Goal: Task Accomplishment & Management: Manage account settings

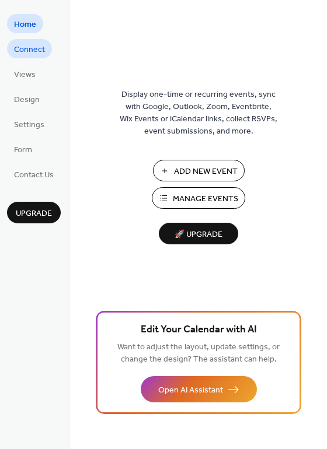
click at [43, 49] on span "Connect" at bounding box center [29, 50] width 31 height 12
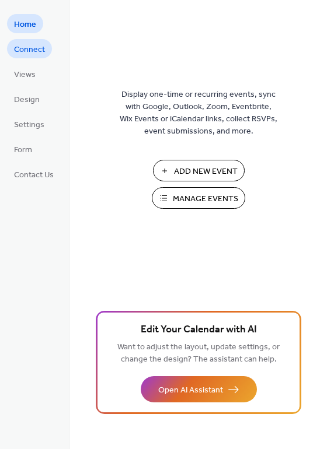
click at [40, 54] on span "Connect" at bounding box center [29, 50] width 31 height 12
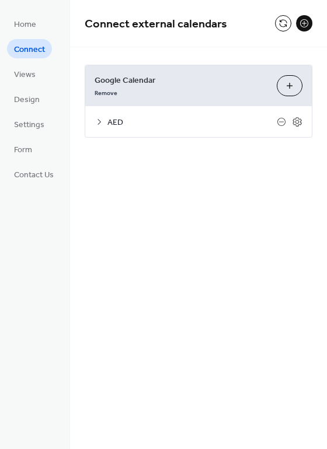
click at [286, 85] on button "Choose Calendars" at bounding box center [289, 85] width 26 height 21
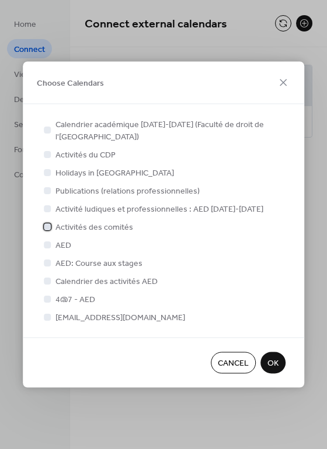
click at [47, 227] on div at bounding box center [47, 226] width 7 height 7
click at [48, 299] on div at bounding box center [47, 298] width 7 height 7
click at [47, 299] on div at bounding box center [47, 298] width 7 height 7
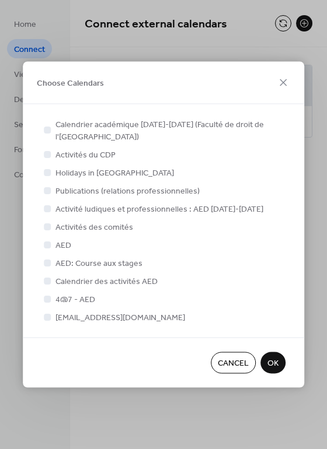
click at [272, 361] on span "OK" at bounding box center [272, 364] width 11 height 12
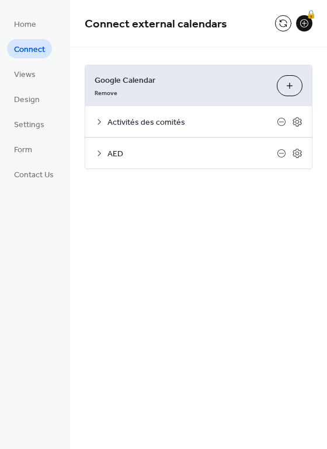
click at [292, 80] on button "Choose Calendars" at bounding box center [289, 85] width 26 height 21
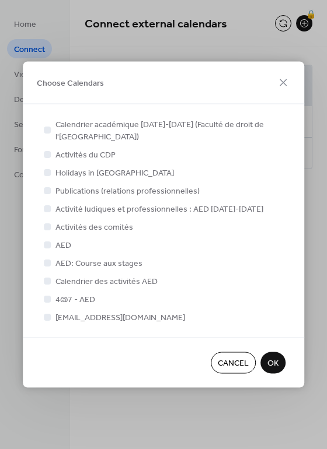
click at [45, 300] on div at bounding box center [47, 298] width 7 height 7
click at [46, 300] on div at bounding box center [47, 298] width 7 height 7
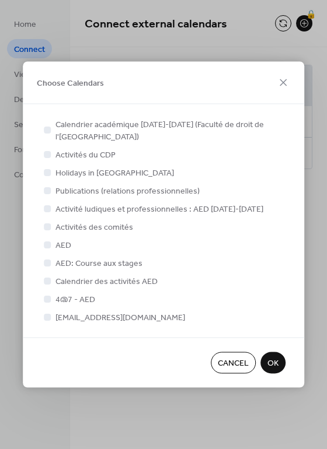
click at [46, 300] on div at bounding box center [47, 298] width 7 height 7
click at [47, 262] on div at bounding box center [47, 262] width 7 height 7
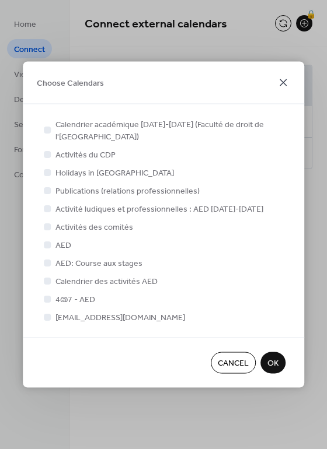
click at [286, 76] on icon at bounding box center [283, 83] width 14 height 14
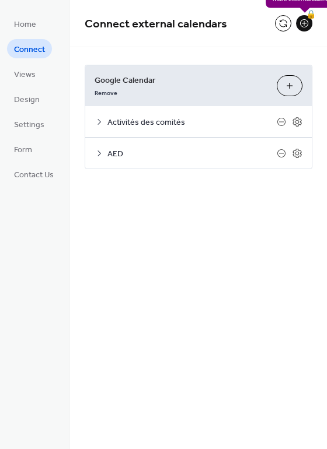
click at [305, 25] on div "🔒" at bounding box center [304, 23] width 16 height 16
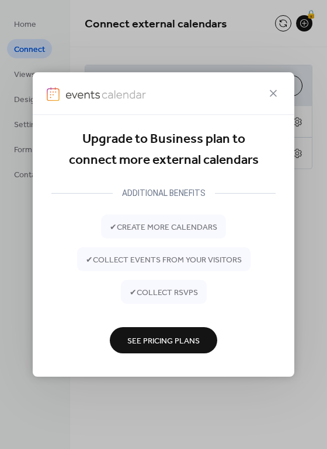
click at [169, 335] on span "See Pricing Plans" at bounding box center [163, 341] width 72 height 12
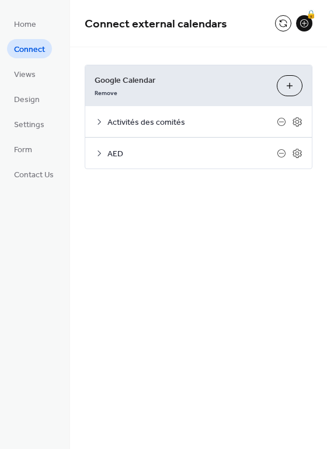
click at [289, 84] on button "Choose Calendars" at bounding box center [289, 85] width 26 height 21
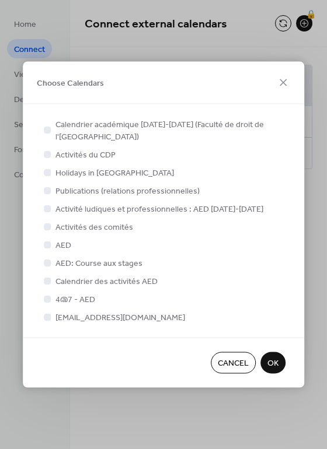
click at [47, 279] on div at bounding box center [47, 280] width 7 height 7
click at [279, 80] on icon at bounding box center [283, 83] width 14 height 14
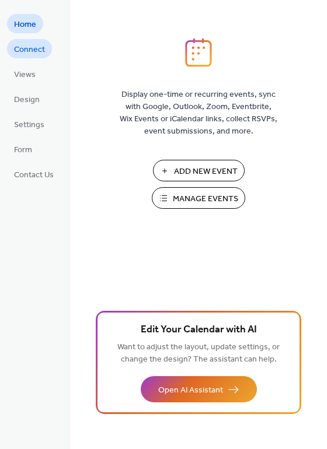
click at [29, 52] on span "Connect" at bounding box center [29, 50] width 31 height 12
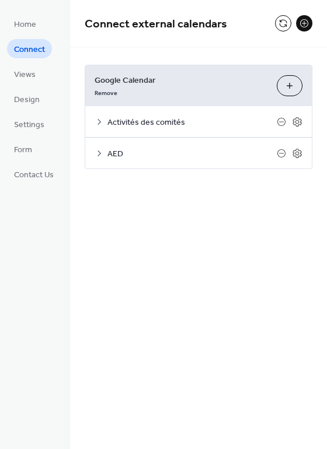
click at [281, 86] on button "Choose Calendars" at bounding box center [289, 85] width 26 height 21
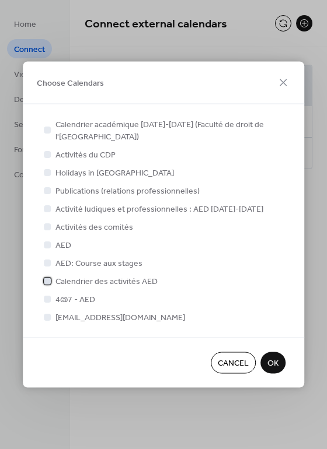
click at [48, 282] on div at bounding box center [47, 280] width 7 height 7
click at [48, 282] on icon at bounding box center [47, 280] width 5 height 5
click at [48, 299] on div at bounding box center [47, 298] width 7 height 7
click at [48, 280] on div at bounding box center [47, 280] width 7 height 7
click at [49, 131] on div at bounding box center [47, 130] width 7 height 7
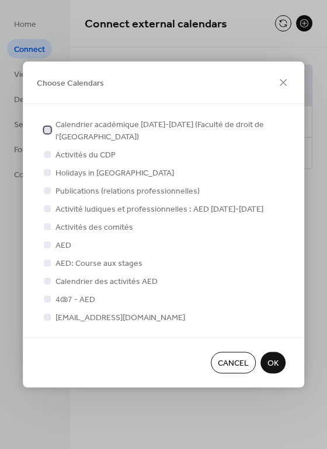
click at [49, 131] on icon at bounding box center [47, 130] width 5 height 5
click at [276, 359] on span "OK" at bounding box center [272, 364] width 11 height 12
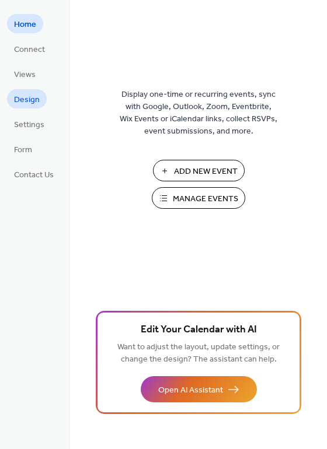
click at [29, 97] on span "Design" at bounding box center [27, 100] width 26 height 12
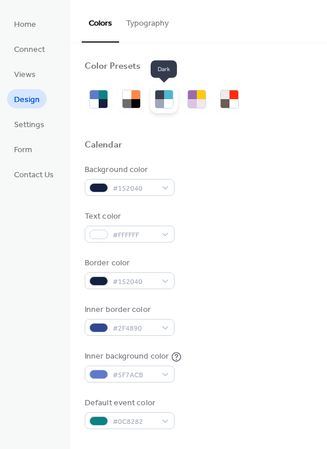
click at [156, 106] on div at bounding box center [159, 103] width 9 height 9
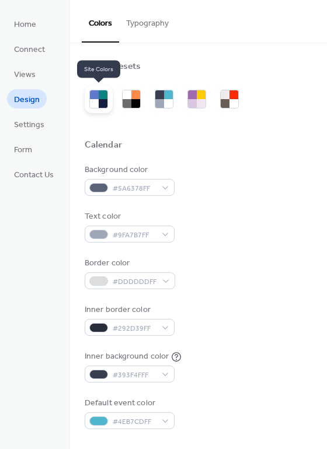
click at [97, 101] on div at bounding box center [94, 103] width 9 height 9
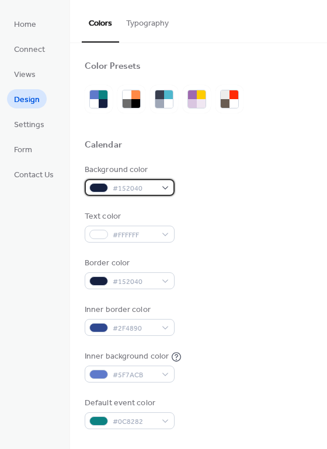
click at [163, 187] on div "#152040" at bounding box center [130, 187] width 90 height 17
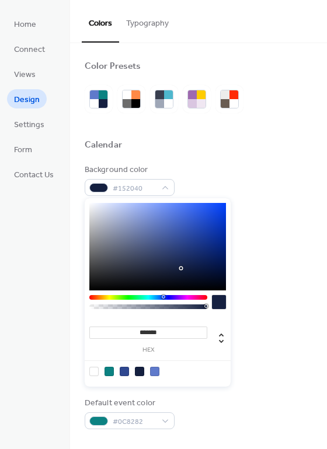
click at [219, 170] on div "Background color #152040" at bounding box center [198, 180] width 227 height 32
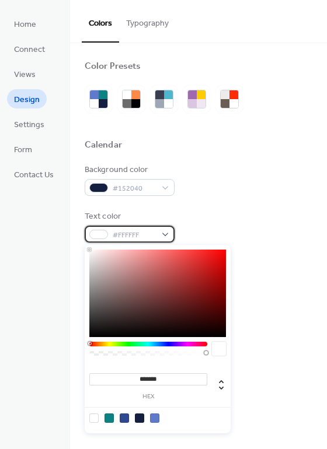
click at [142, 232] on span "#FFFFFF" at bounding box center [134, 235] width 43 height 12
click at [138, 417] on div at bounding box center [139, 418] width 9 height 9
type input "*******"
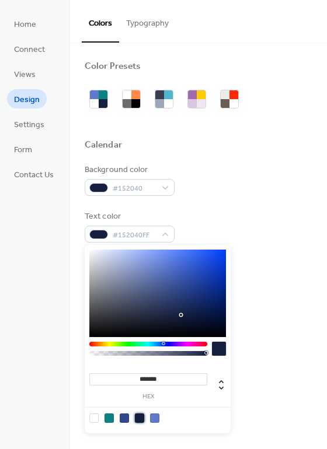
click at [235, 219] on div "Text color #152040FF" at bounding box center [198, 227] width 227 height 32
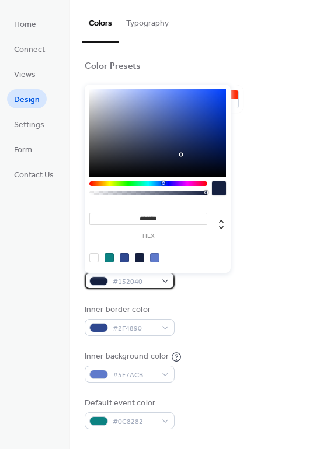
click at [153, 279] on span "#152040" at bounding box center [134, 282] width 43 height 12
click at [212, 297] on div "Background color #152040 Text color #152040FF Border color #152040 Inner border…" at bounding box center [198, 296] width 227 height 265
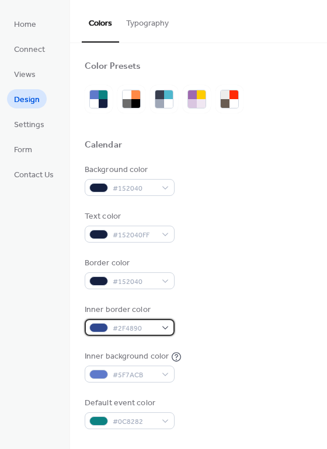
click at [159, 324] on div "#2F4890" at bounding box center [130, 327] width 90 height 17
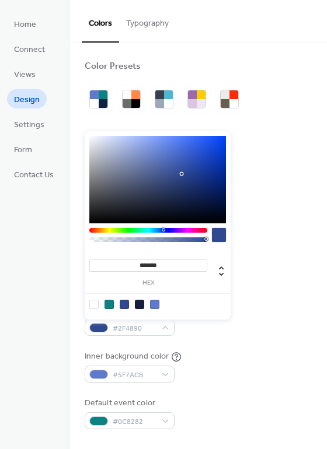
click at [96, 300] on div at bounding box center [93, 304] width 9 height 9
click at [123, 306] on div at bounding box center [124, 304] width 9 height 9
type input "*******"
click at [163, 372] on div "#5F7ACB" at bounding box center [130, 374] width 90 height 17
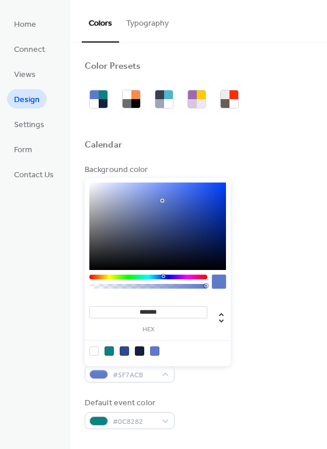
click at [94, 350] on div at bounding box center [93, 350] width 9 height 9
click at [88, 185] on div at bounding box center [89, 184] width 2 height 2
drag, startPoint x: 88, startPoint y: 188, endPoint x: 88, endPoint y: 195, distance: 7.0
click at [88, 189] on div at bounding box center [89, 188] width 2 height 2
click at [89, 190] on div at bounding box center [89, 190] width 2 height 2
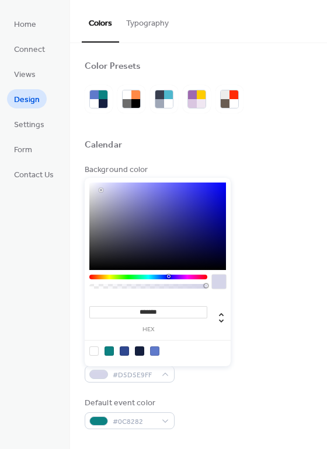
drag, startPoint x: 90, startPoint y: 190, endPoint x: 101, endPoint y: 190, distance: 11.1
click at [101, 190] on div at bounding box center [101, 190] width 2 height 2
drag, startPoint x: 101, startPoint y: 190, endPoint x: 117, endPoint y: 184, distance: 17.3
click at [117, 184] on div at bounding box center [117, 184] width 2 height 2
drag, startPoint x: 117, startPoint y: 184, endPoint x: 96, endPoint y: 173, distance: 24.5
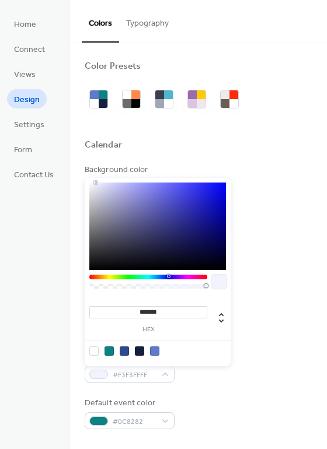
click at [96, 173] on body "Home Connect Views Design Settings Form Contact Us Design Colors Typography Col…" at bounding box center [163, 224] width 327 height 449
click at [101, 183] on div at bounding box center [102, 184] width 2 height 2
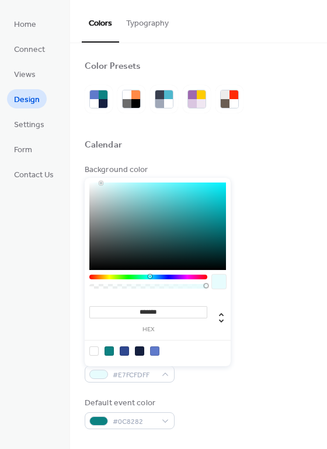
drag, startPoint x: 170, startPoint y: 277, endPoint x: 149, endPoint y: 277, distance: 21.0
click at [149, 277] on div at bounding box center [150, 276] width 3 height 3
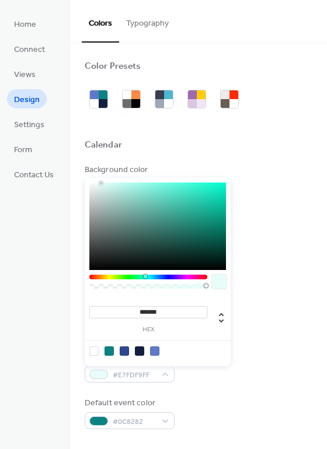
click at [145, 277] on div at bounding box center [144, 276] width 3 height 3
click at [147, 278] on div at bounding box center [145, 276] width 3 height 3
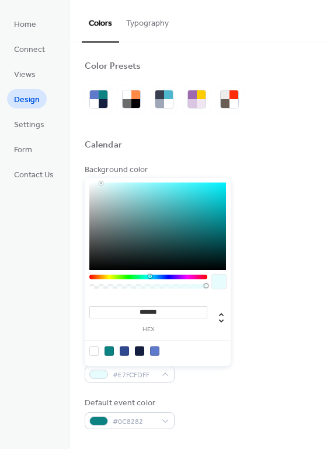
click at [149, 278] on div at bounding box center [148, 277] width 118 height 5
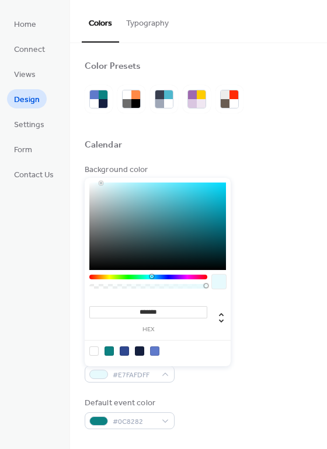
click at [151, 278] on div at bounding box center [148, 277] width 118 height 5
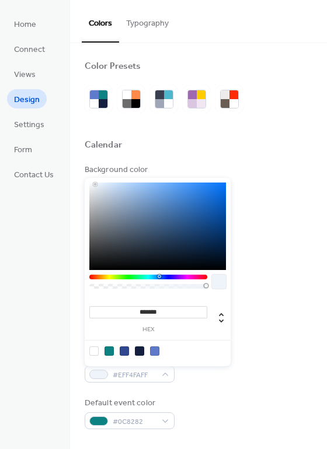
type input "*******"
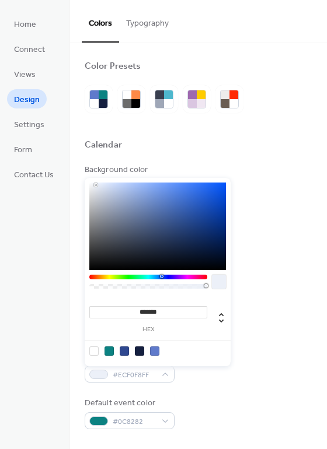
click at [96, 185] on div at bounding box center [157, 226] width 136 height 87
click at [275, 315] on div "Inner border color #2F4890FF" at bounding box center [198, 320] width 227 height 32
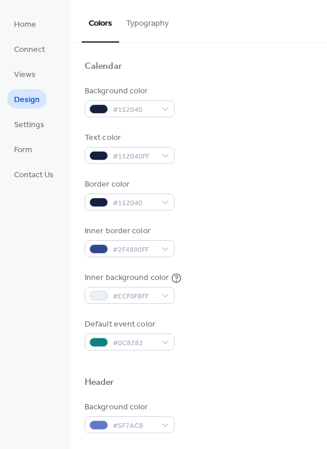
scroll to position [96, 0]
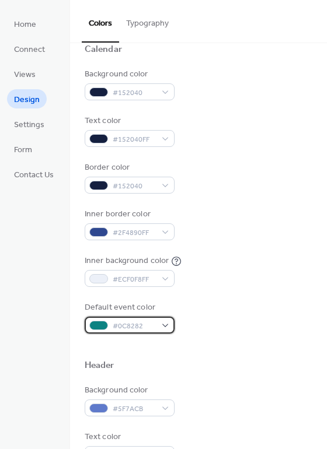
click at [129, 324] on span "#0C8282" at bounding box center [134, 326] width 43 height 12
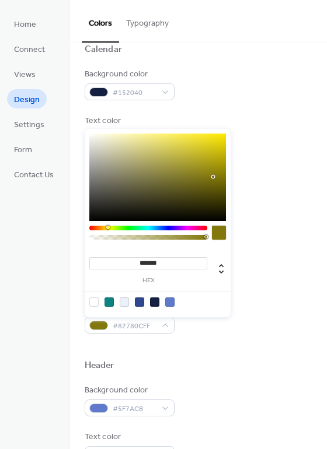
drag, startPoint x: 149, startPoint y: 228, endPoint x: 108, endPoint y: 230, distance: 41.5
click at [108, 230] on div at bounding box center [148, 236] width 118 height 20
drag, startPoint x: 209, startPoint y: 177, endPoint x: 142, endPoint y: 133, distance: 80.1
click at [142, 134] on div at bounding box center [157, 177] width 136 height 87
drag, startPoint x: 142, startPoint y: 137, endPoint x: 130, endPoint y: 137, distance: 11.7
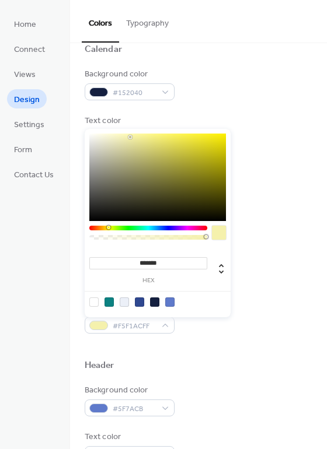
click at [130, 137] on div at bounding box center [157, 177] width 136 height 87
click at [131, 137] on div at bounding box center [132, 138] width 2 height 2
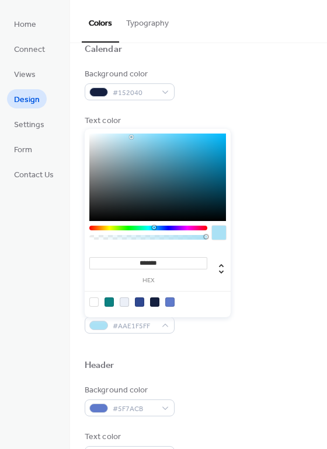
drag, startPoint x: 109, startPoint y: 226, endPoint x: 153, endPoint y: 228, distance: 44.4
click at [153, 228] on div at bounding box center [154, 227] width 3 height 3
drag, startPoint x: 129, startPoint y: 138, endPoint x: 152, endPoint y: 138, distance: 22.8
click at [152, 138] on div at bounding box center [157, 177] width 136 height 87
type input "*******"
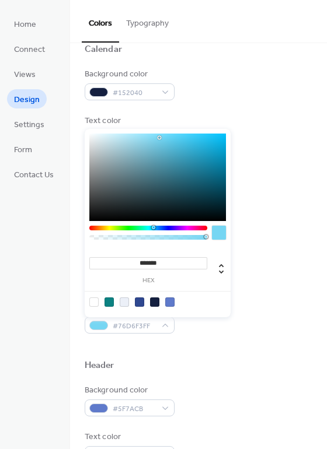
drag, startPoint x: 152, startPoint y: 138, endPoint x: 163, endPoint y: 138, distance: 11.1
click at [160, 138] on div at bounding box center [159, 137] width 2 height 2
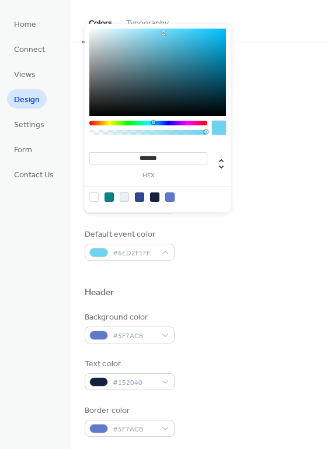
scroll to position [104, 0]
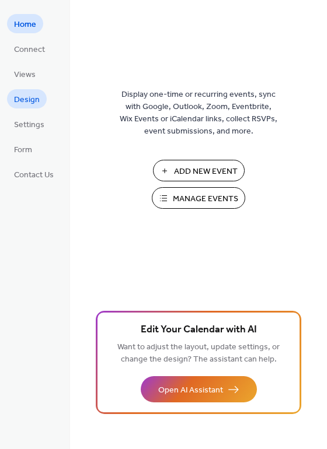
click at [19, 104] on span "Design" at bounding box center [27, 100] width 26 height 12
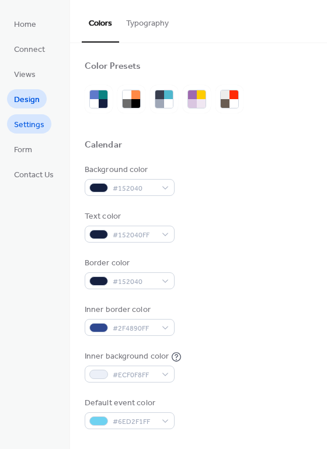
click at [23, 120] on span "Settings" at bounding box center [29, 125] width 30 height 12
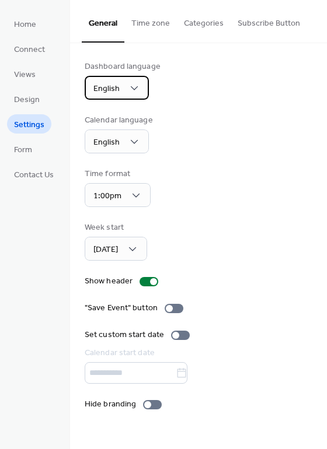
click at [139, 85] on div "English" at bounding box center [117, 88] width 64 height 24
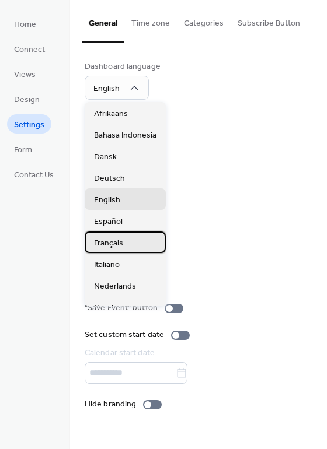
click at [121, 241] on span "Français" at bounding box center [108, 243] width 29 height 12
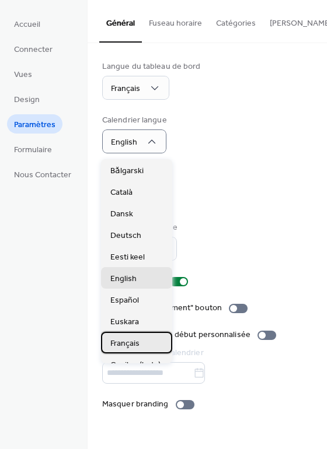
click at [128, 340] on span "Français" at bounding box center [124, 344] width 29 height 12
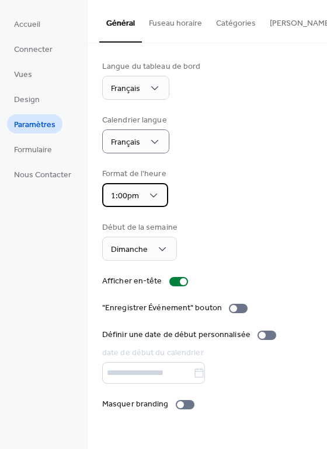
click at [156, 205] on div "1:00pm" at bounding box center [135, 195] width 66 height 24
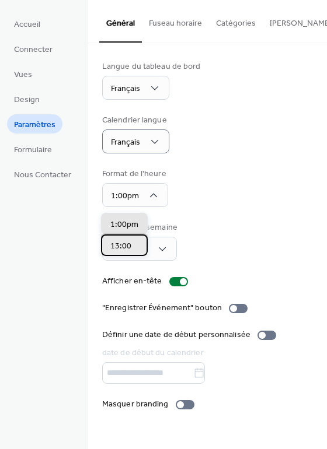
click at [128, 246] on span "13:00" at bounding box center [120, 246] width 21 height 12
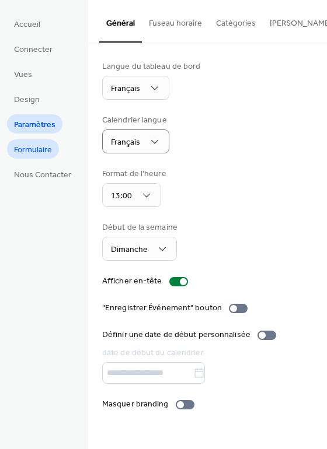
click at [46, 146] on span "Formulaire" at bounding box center [33, 150] width 38 height 12
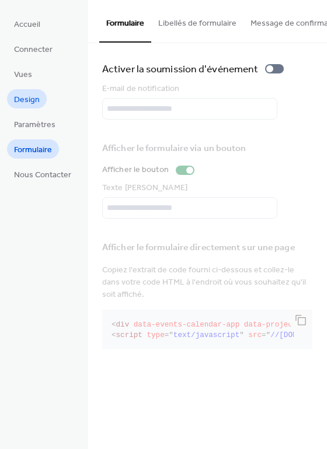
click at [37, 106] on span "Design" at bounding box center [27, 100] width 26 height 12
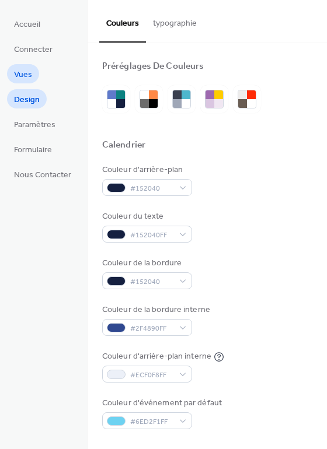
click at [29, 69] on span "Vues" at bounding box center [23, 75] width 18 height 12
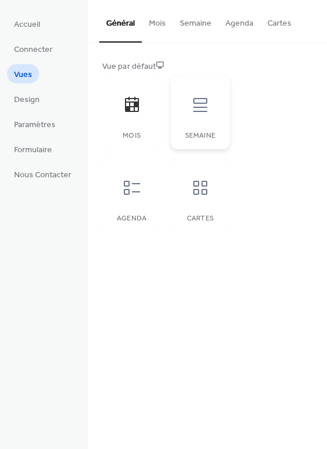
click at [199, 127] on div "Semaine" at bounding box center [199, 112] width 59 height 73
click at [142, 194] on div at bounding box center [131, 187] width 35 height 35
click at [136, 139] on div "Mois" at bounding box center [132, 136] width 36 height 8
click at [188, 183] on div at bounding box center [200, 187] width 35 height 35
click at [121, 129] on div "Mois" at bounding box center [131, 112] width 59 height 73
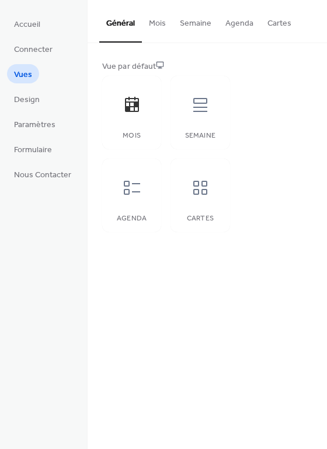
click at [159, 19] on button "Mois" at bounding box center [157, 20] width 31 height 41
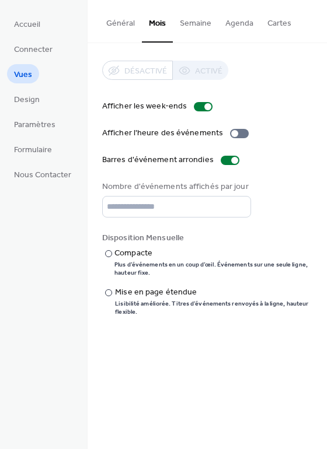
click at [188, 22] on button "Semaine" at bounding box center [195, 20] width 45 height 41
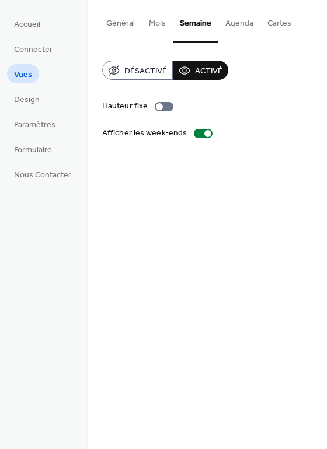
click at [111, 31] on button "Général" at bounding box center [120, 20] width 43 height 41
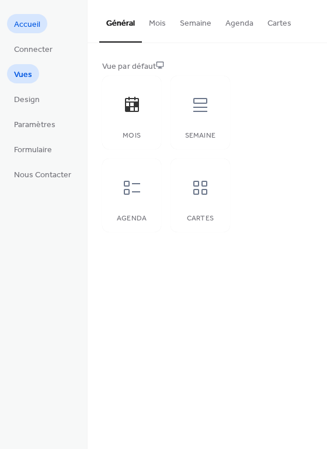
click at [36, 27] on span "Accueil" at bounding box center [27, 25] width 26 height 12
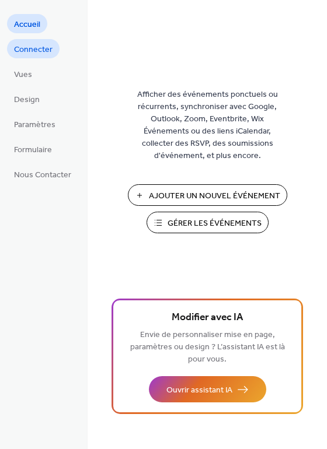
click at [27, 52] on span "Connecter" at bounding box center [33, 50] width 38 height 12
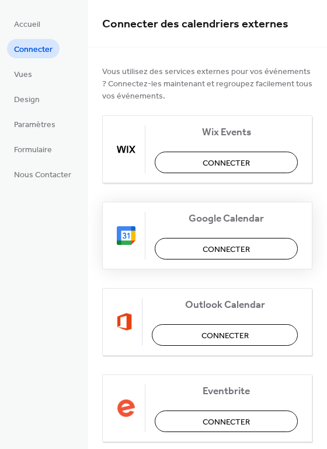
click at [179, 243] on button "Connecter" at bounding box center [226, 249] width 143 height 22
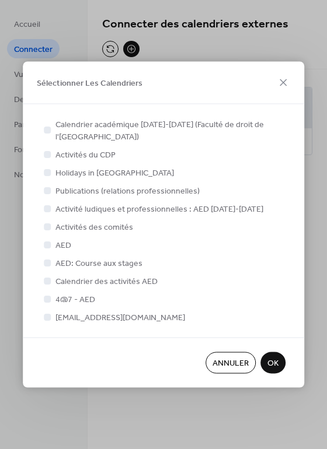
click at [227, 362] on span "Annuler" at bounding box center [230, 364] width 36 height 12
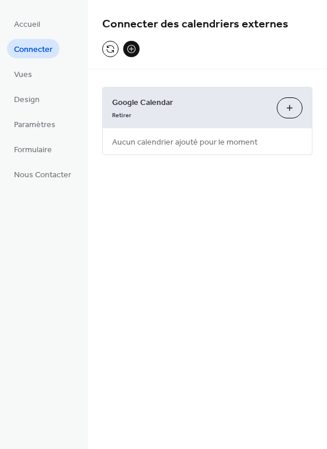
click at [282, 110] on button "Sélectionner Les Calendriers" at bounding box center [289, 107] width 26 height 21
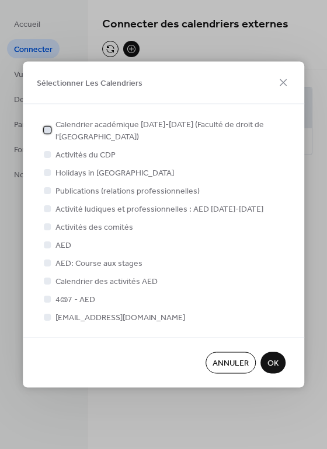
click at [47, 129] on div at bounding box center [47, 130] width 7 height 7
click at [48, 152] on div at bounding box center [47, 153] width 7 height 7
click at [275, 359] on span "OK" at bounding box center [272, 364] width 11 height 12
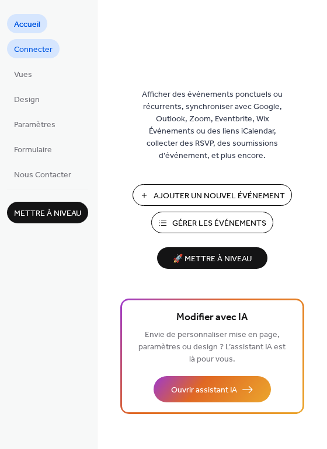
click at [39, 58] on link "Connecter" at bounding box center [33, 48] width 52 height 19
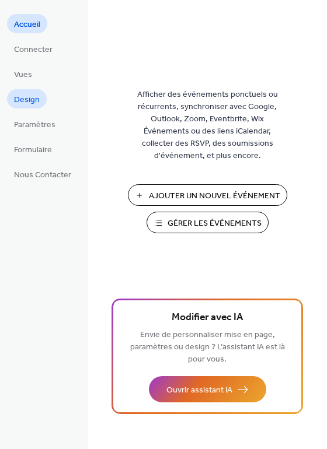
click at [29, 101] on span "Design" at bounding box center [27, 100] width 26 height 12
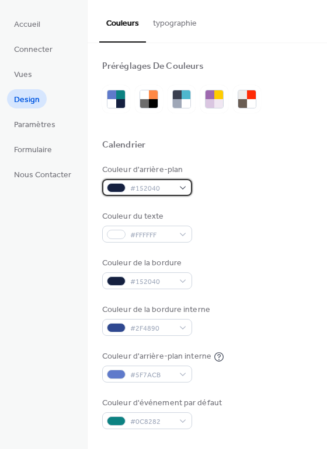
click at [166, 184] on span "#152040" at bounding box center [151, 189] width 43 height 12
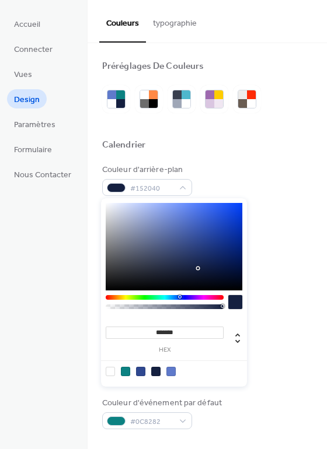
click at [170, 367] on div at bounding box center [170, 371] width 9 height 9
click at [143, 367] on div at bounding box center [140, 371] width 9 height 9
type input "*******"
click at [275, 166] on div "Couleur d'arrière-plan #2F4890FF" at bounding box center [207, 180] width 210 height 32
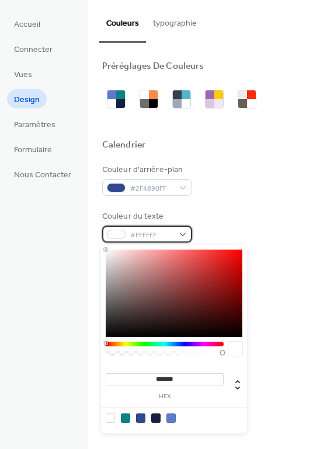
click at [164, 233] on span "#FFFFFF" at bounding box center [151, 235] width 43 height 12
click at [169, 416] on div at bounding box center [170, 418] width 9 height 9
type input "*******"
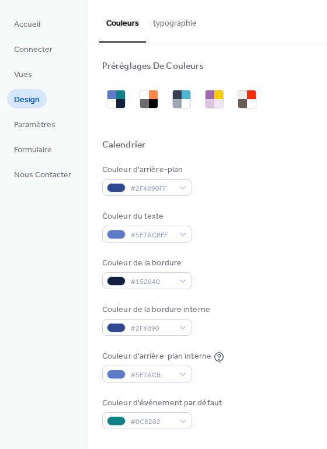
click at [258, 240] on div "Couleur du texte #5F7ACBFF" at bounding box center [207, 227] width 210 height 32
click at [175, 279] on div "#152040" at bounding box center [147, 280] width 90 height 17
click at [227, 290] on div "Couleur d'arrière-plan #2F4890FF Couleur du texte #5F7ACBFF Couleur de la bordu…" at bounding box center [207, 296] width 210 height 265
click at [177, 372] on div "#5F7ACB" at bounding box center [147, 374] width 90 height 17
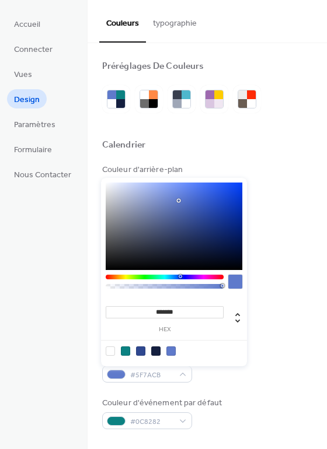
click at [107, 347] on div at bounding box center [110, 350] width 9 height 9
type input "*******"
drag, startPoint x: 104, startPoint y: 184, endPoint x: 115, endPoint y: 184, distance: 11.1
click at [115, 184] on div "******* hex" at bounding box center [174, 272] width 146 height 188
click at [261, 321] on div "Couleur de la bordure interne #2F4890" at bounding box center [207, 320] width 210 height 32
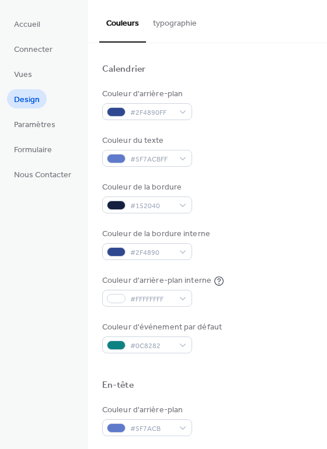
scroll to position [87, 0]
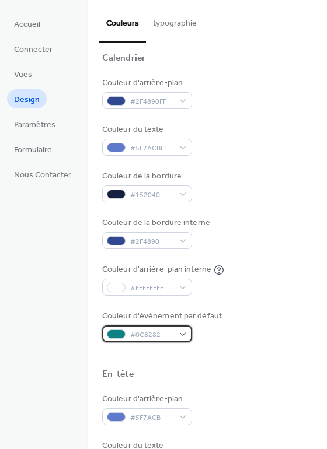
click at [177, 328] on div "#0C8282" at bounding box center [147, 333] width 90 height 17
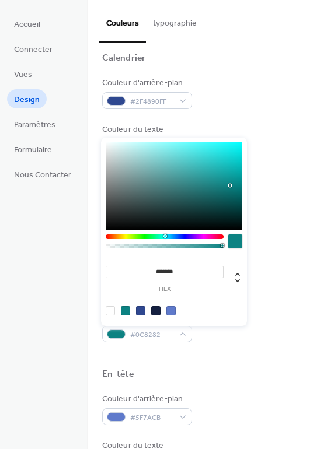
click at [264, 365] on div at bounding box center [207, 355] width 210 height 26
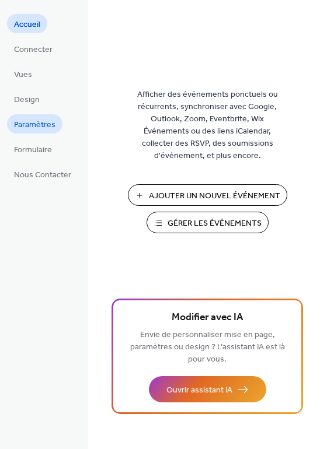
click at [34, 120] on span "Paramètres" at bounding box center [34, 125] width 41 height 12
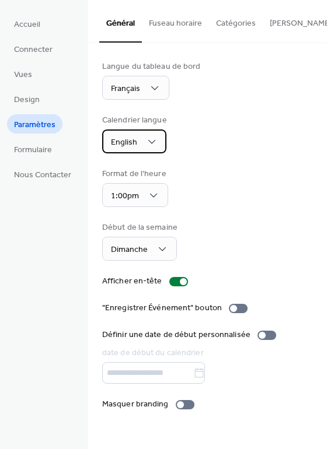
click at [141, 145] on div "English" at bounding box center [134, 141] width 64 height 24
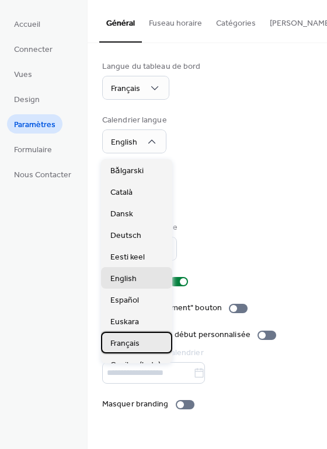
click at [137, 341] on span "Français" at bounding box center [124, 344] width 29 height 12
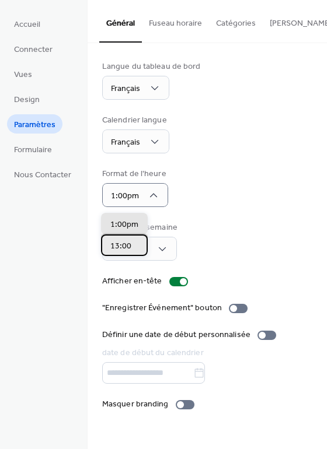
click at [125, 247] on span "13:00" at bounding box center [120, 246] width 21 height 12
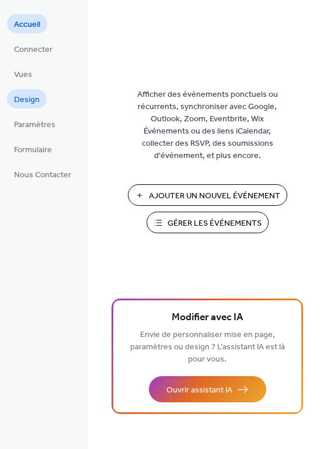
click at [25, 97] on span "Design" at bounding box center [27, 100] width 26 height 12
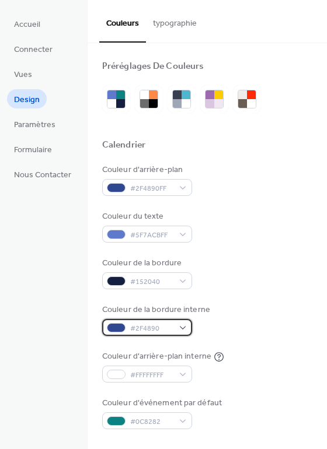
click at [177, 328] on div "#2F4890" at bounding box center [147, 327] width 90 height 17
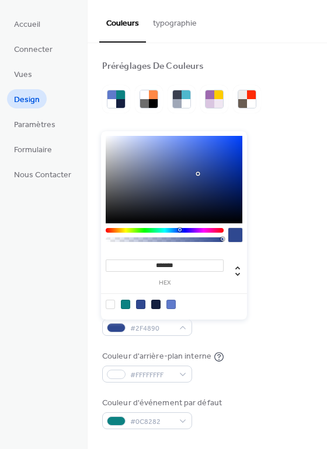
click at [141, 303] on div at bounding box center [140, 304] width 9 height 9
click at [173, 303] on div at bounding box center [170, 304] width 9 height 9
click at [142, 303] on div at bounding box center [140, 304] width 9 height 9
type input "*******"
